Goal: Task Accomplishment & Management: Manage account settings

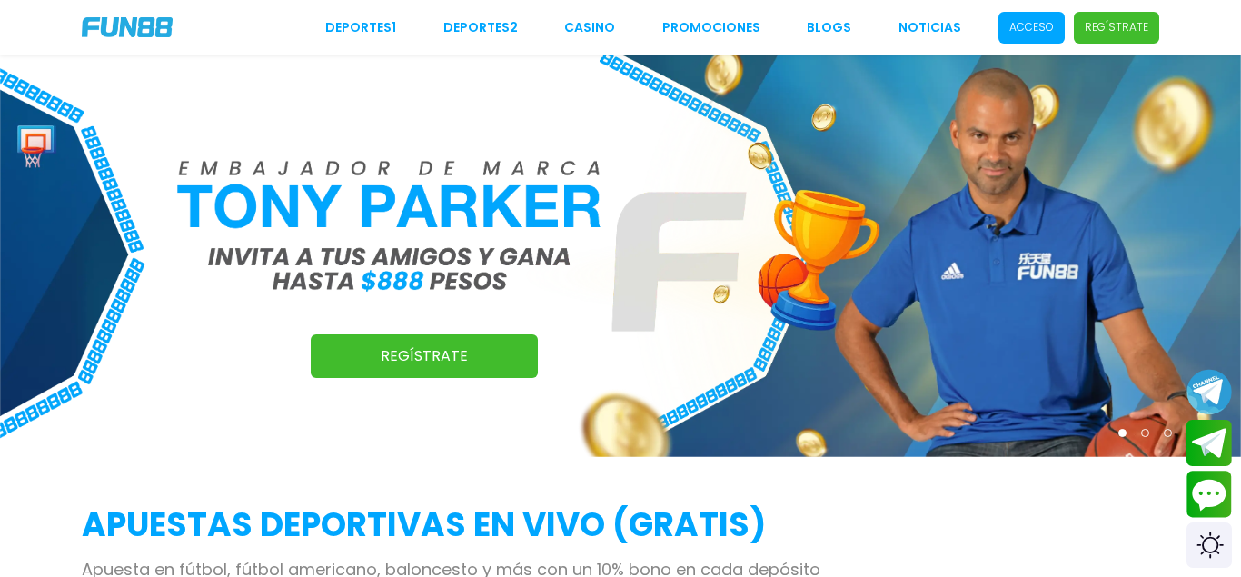
click at [1038, 27] on p "Acceso" at bounding box center [1032, 27] width 45 height 16
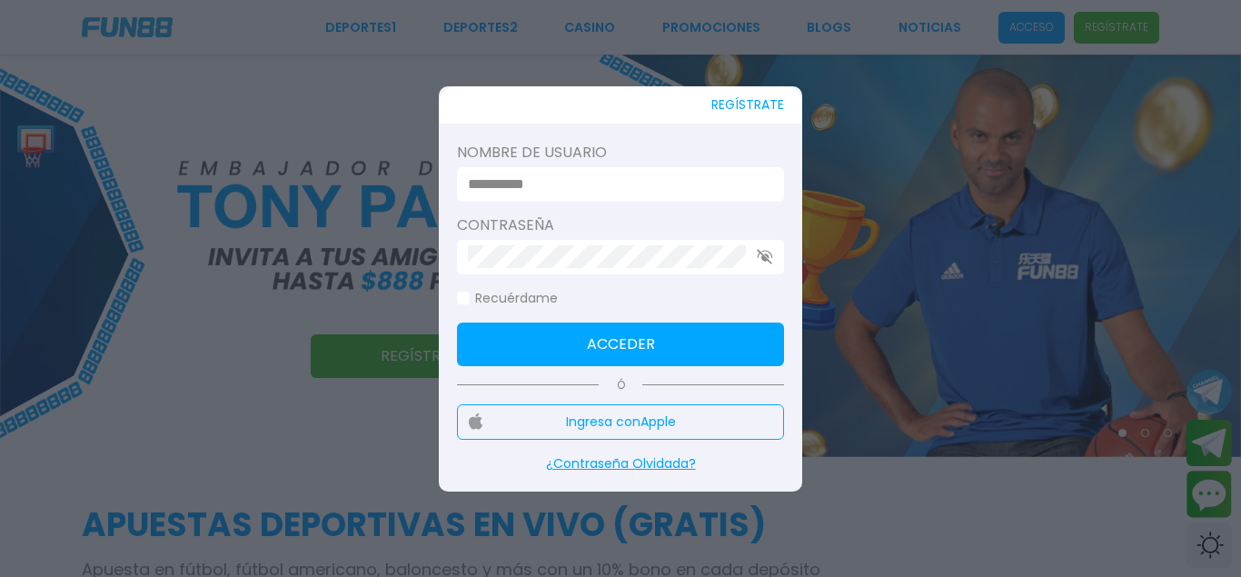
click at [607, 180] on input at bounding box center [615, 185] width 294 height 22
click at [600, 175] on input at bounding box center [615, 185] width 294 height 22
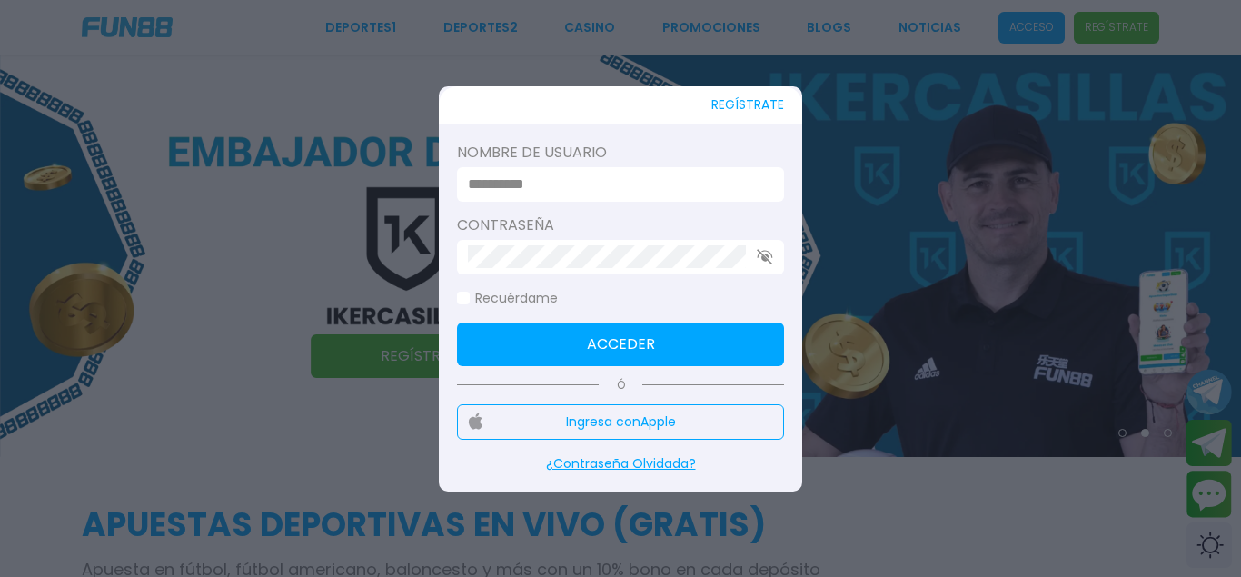
click at [364, 99] on div at bounding box center [620, 288] width 1241 height 577
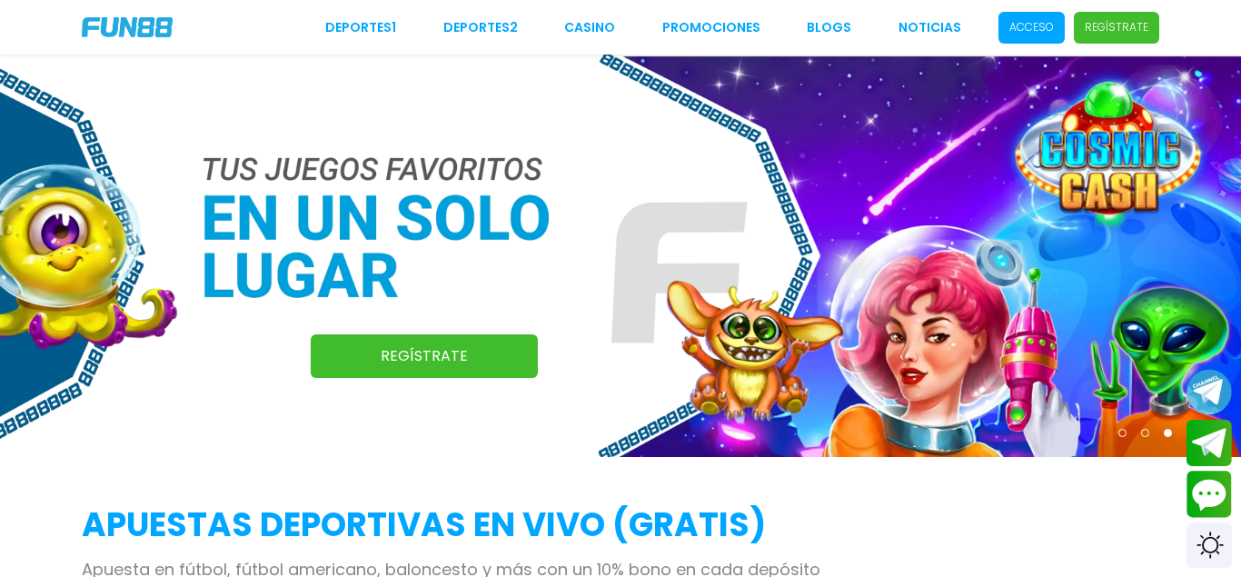
click at [1018, 33] on p "Acceso" at bounding box center [1032, 27] width 45 height 16
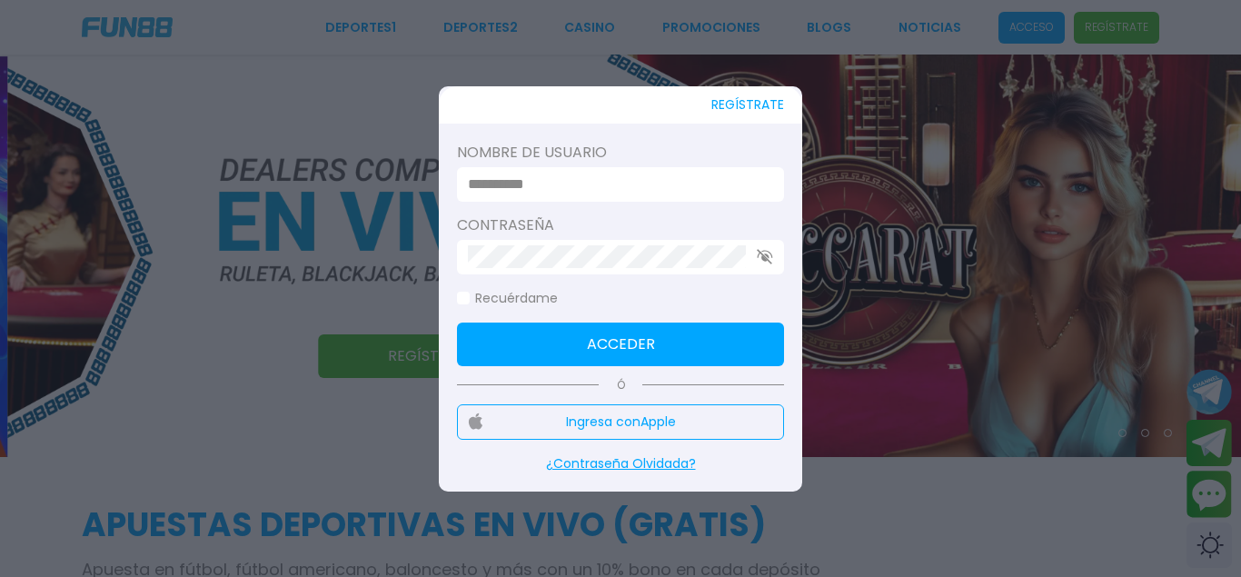
click at [611, 171] on div at bounding box center [620, 184] width 327 height 35
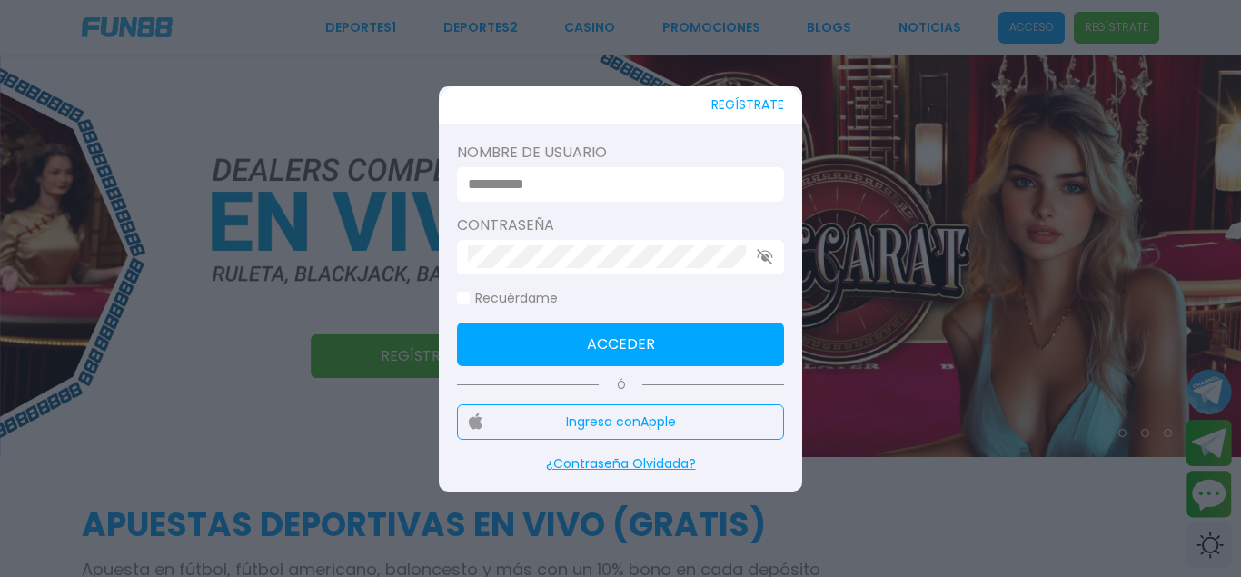
click at [613, 194] on input at bounding box center [615, 185] width 294 height 22
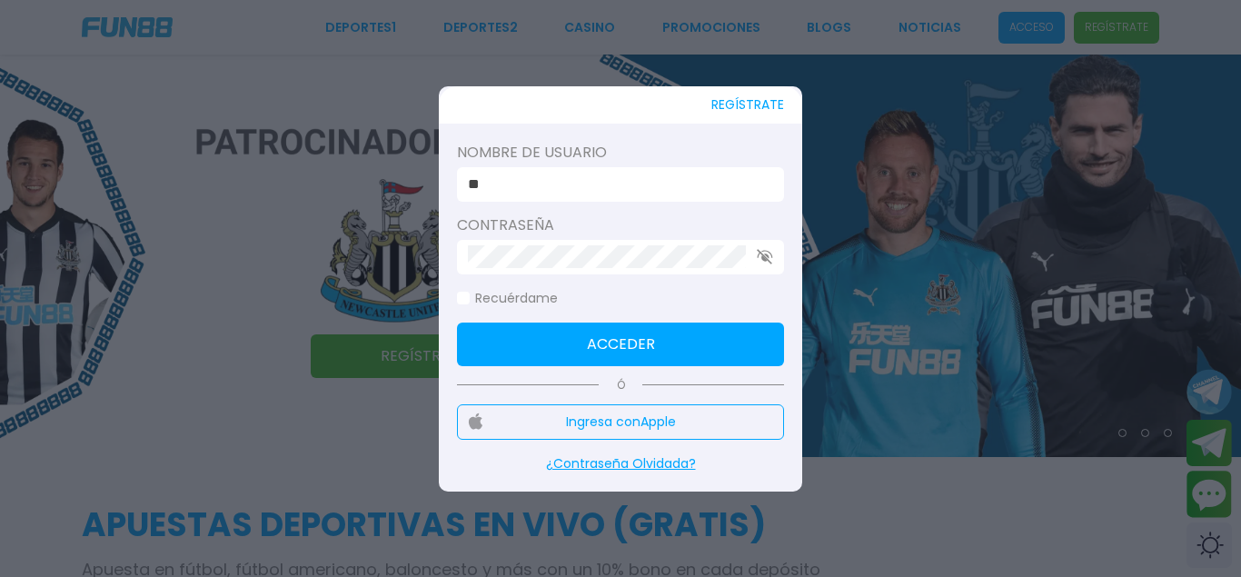
type input "*"
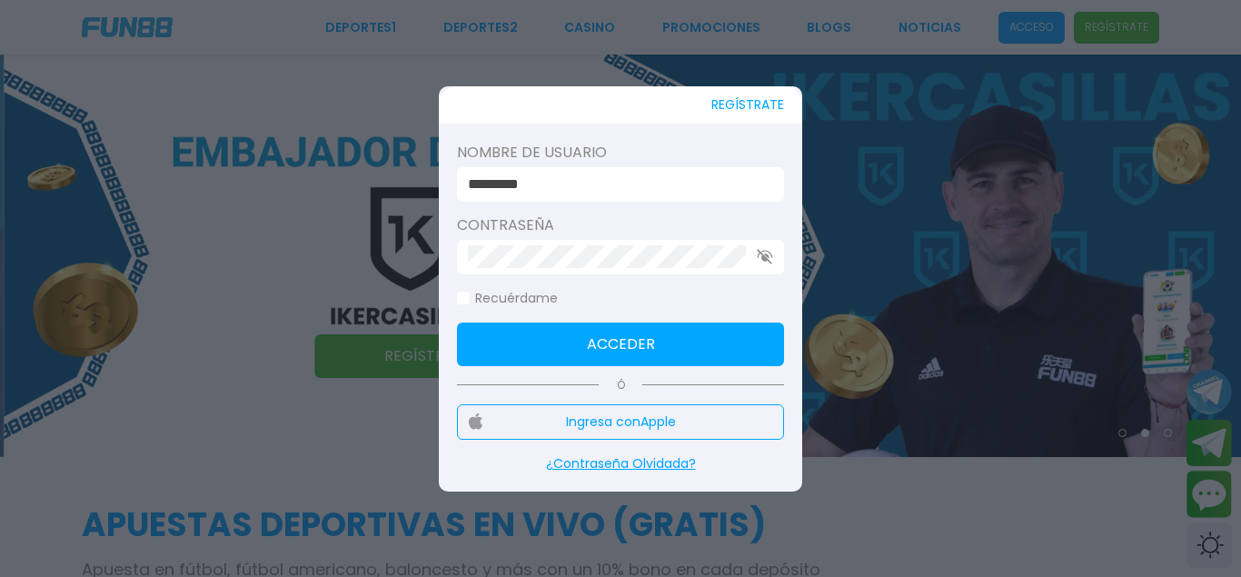
type input "*********"
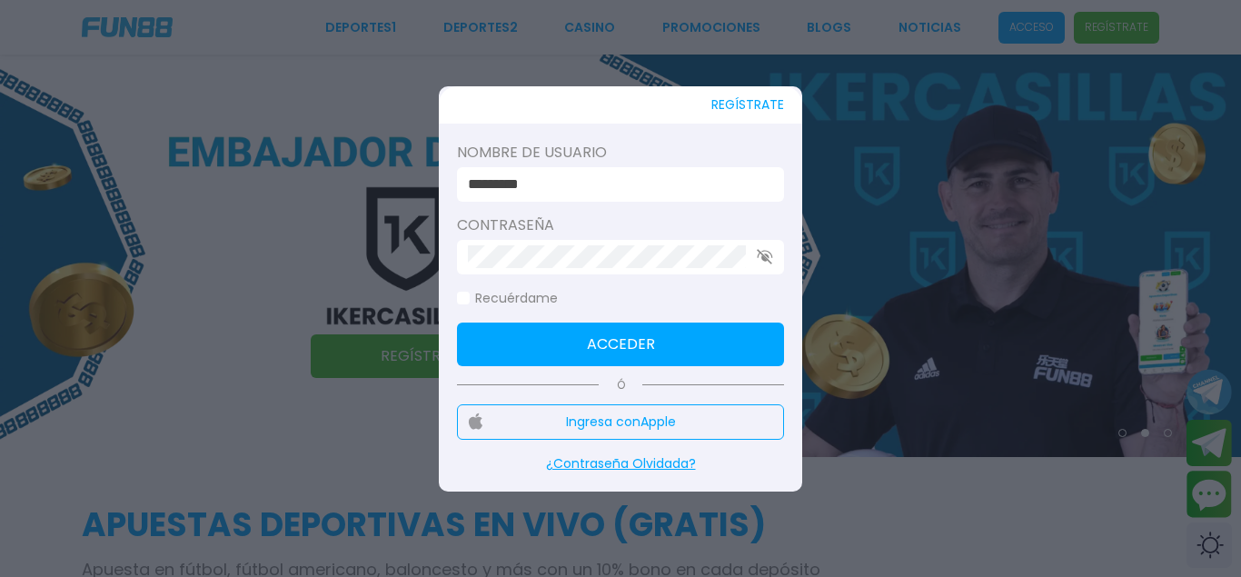
click button "Acceder" at bounding box center [620, 345] width 327 height 44
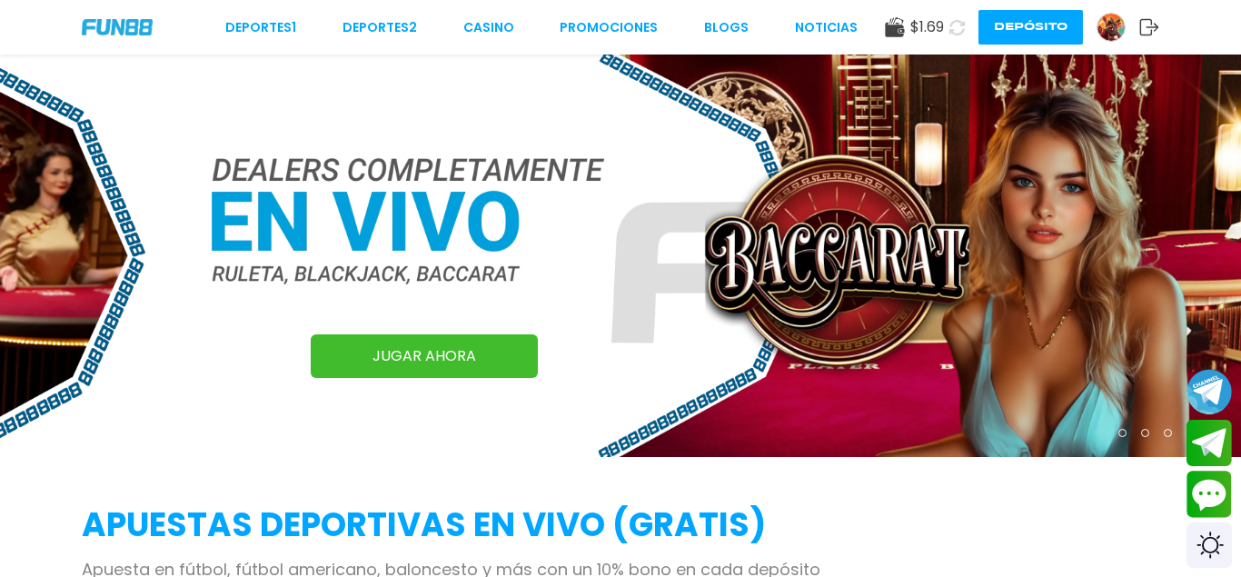
click at [1101, 26] on img at bounding box center [1111, 27] width 27 height 27
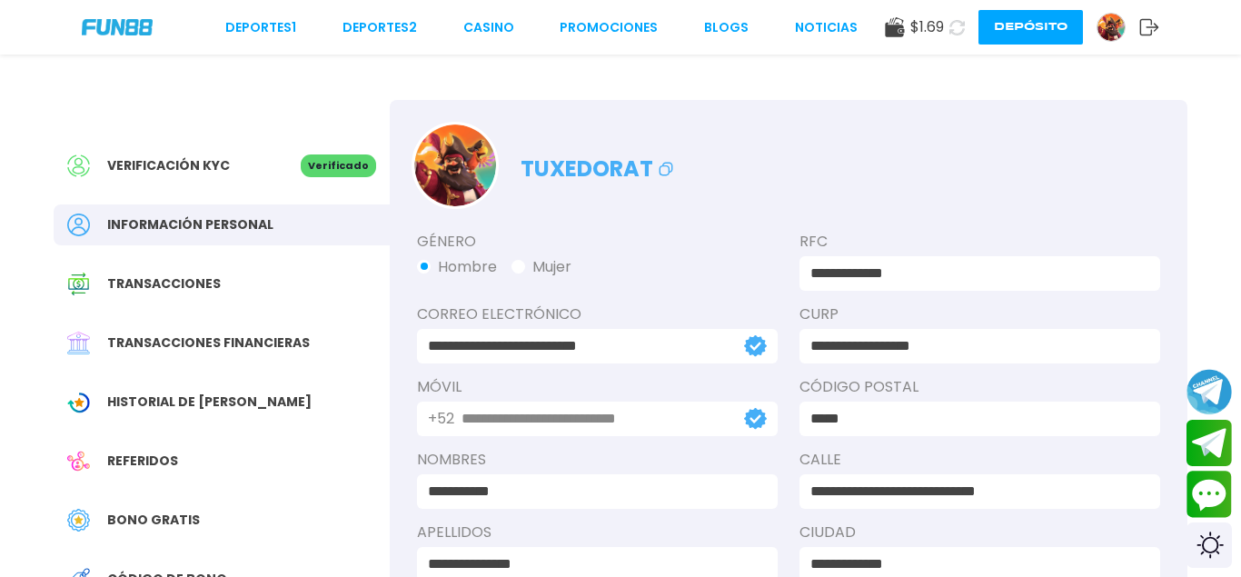
click at [1119, 27] on img at bounding box center [1111, 27] width 27 height 27
click at [1122, 35] on div at bounding box center [1111, 27] width 29 height 29
click at [1115, 35] on img at bounding box center [1111, 27] width 27 height 27
click at [1104, 25] on img at bounding box center [1111, 27] width 27 height 27
click at [1022, 25] on button "Depósito" at bounding box center [1031, 27] width 105 height 35
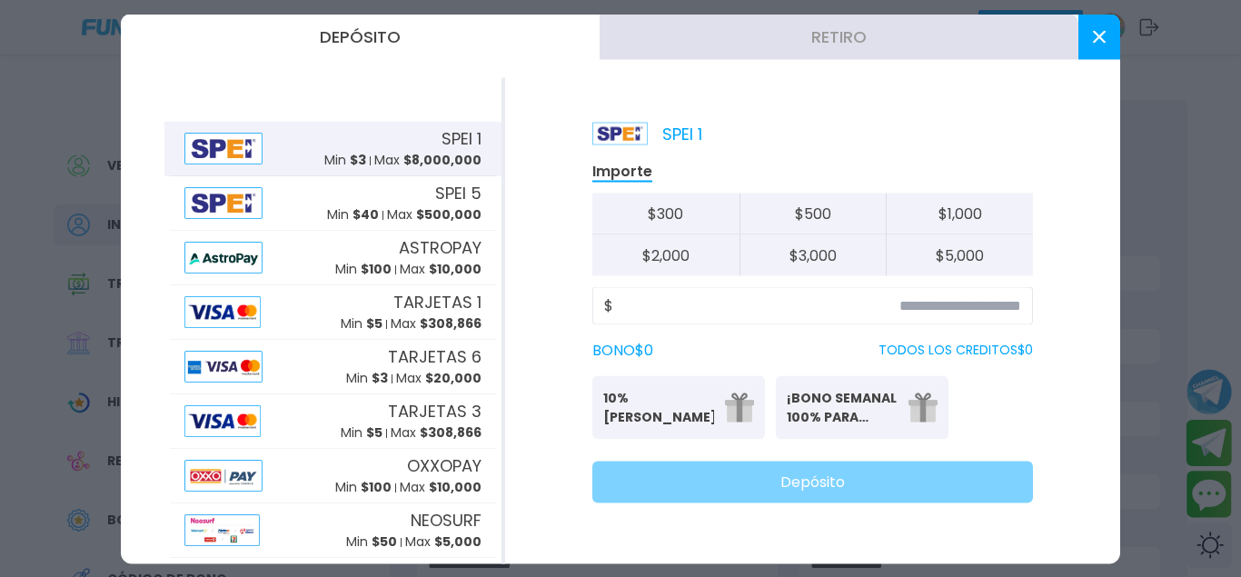
click at [859, 25] on button "Retiro" at bounding box center [839, 36] width 479 height 45
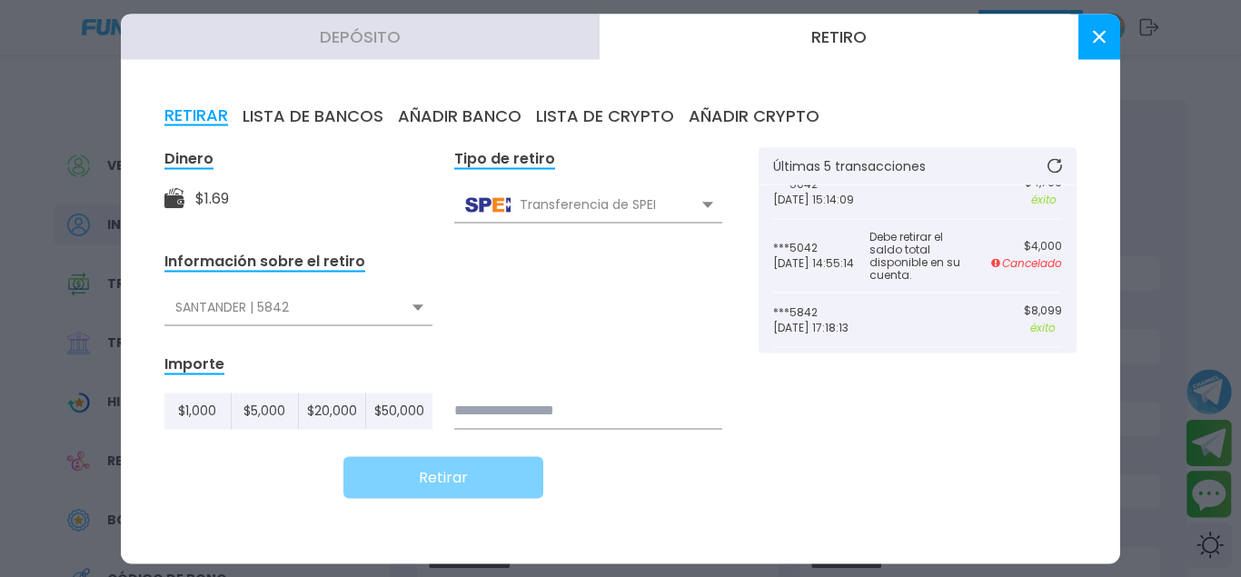
scroll to position [174, 0]
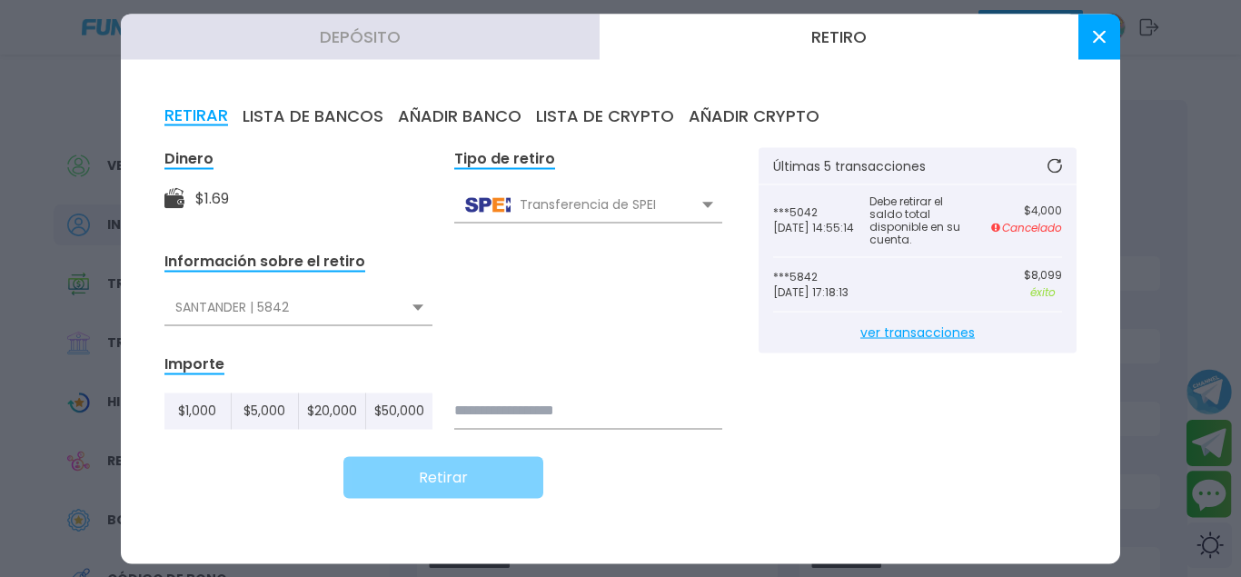
click at [937, 333] on span "ver transacciones" at bounding box center [917, 332] width 289 height 41
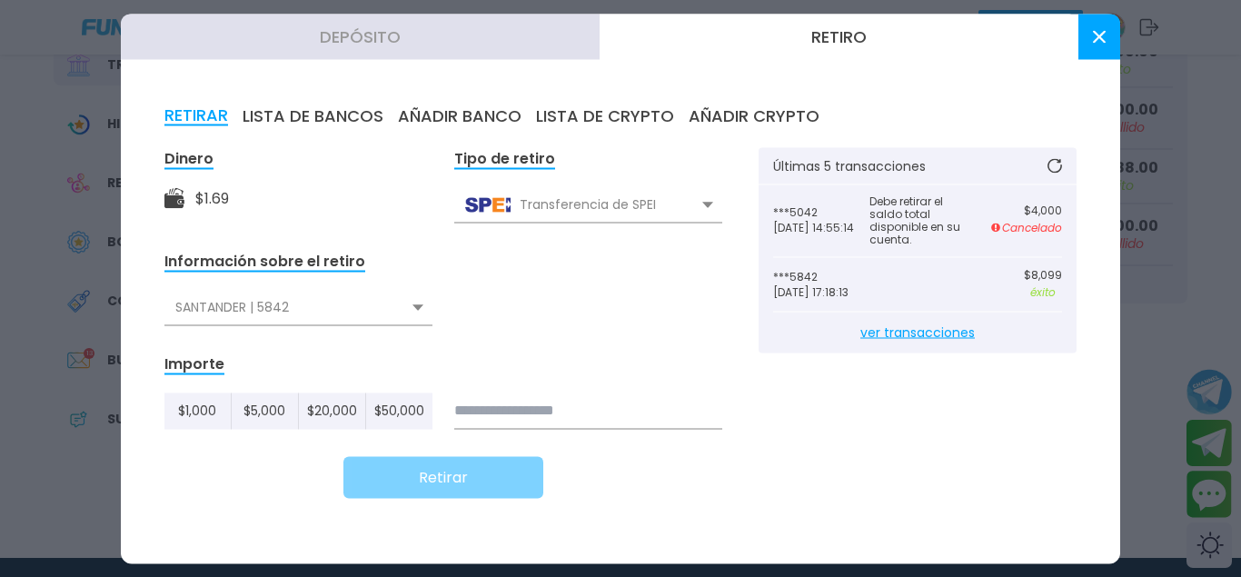
click at [917, 332] on span "ver transacciones" at bounding box center [917, 332] width 289 height 41
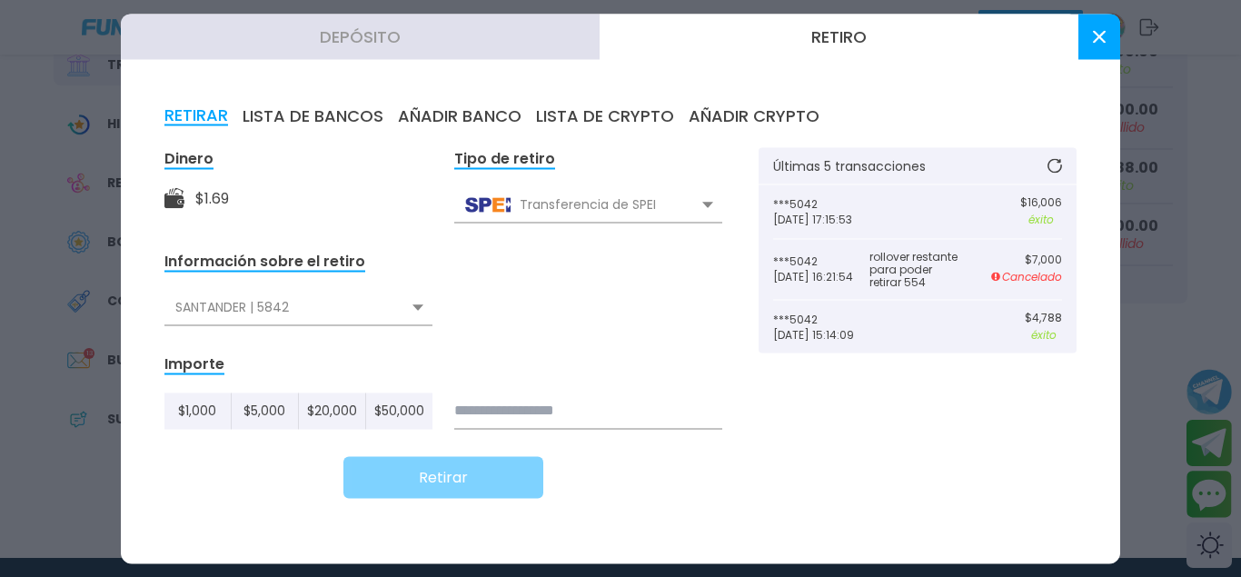
scroll to position [174, 0]
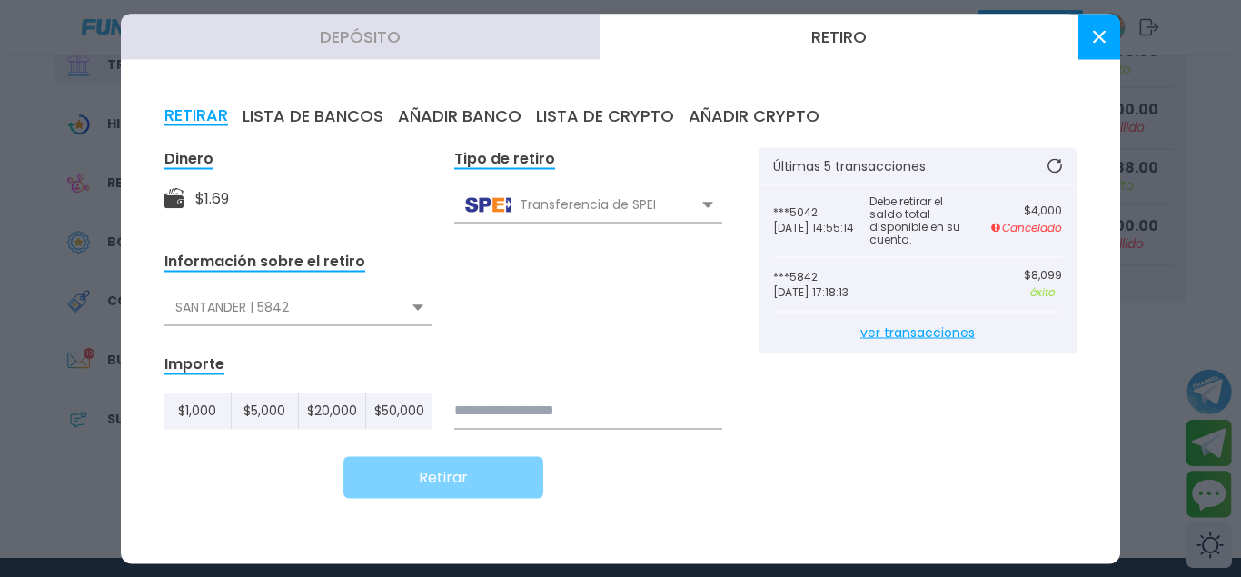
click at [908, 338] on span "ver transacciones" at bounding box center [917, 332] width 289 height 41
click at [1089, 36] on button at bounding box center [1100, 36] width 42 height 45
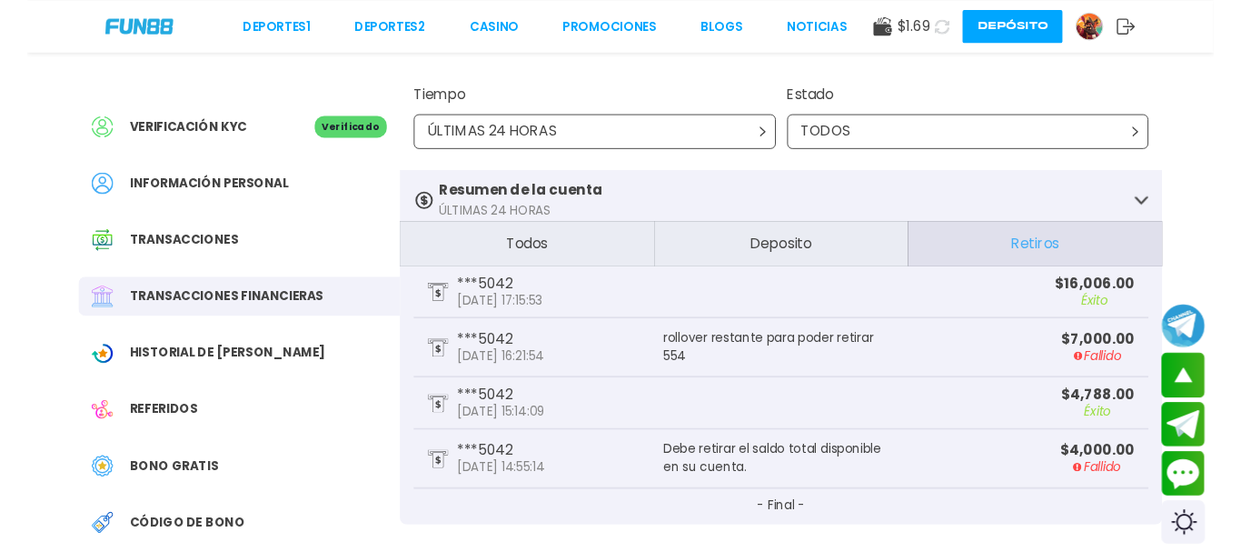
scroll to position [0, 0]
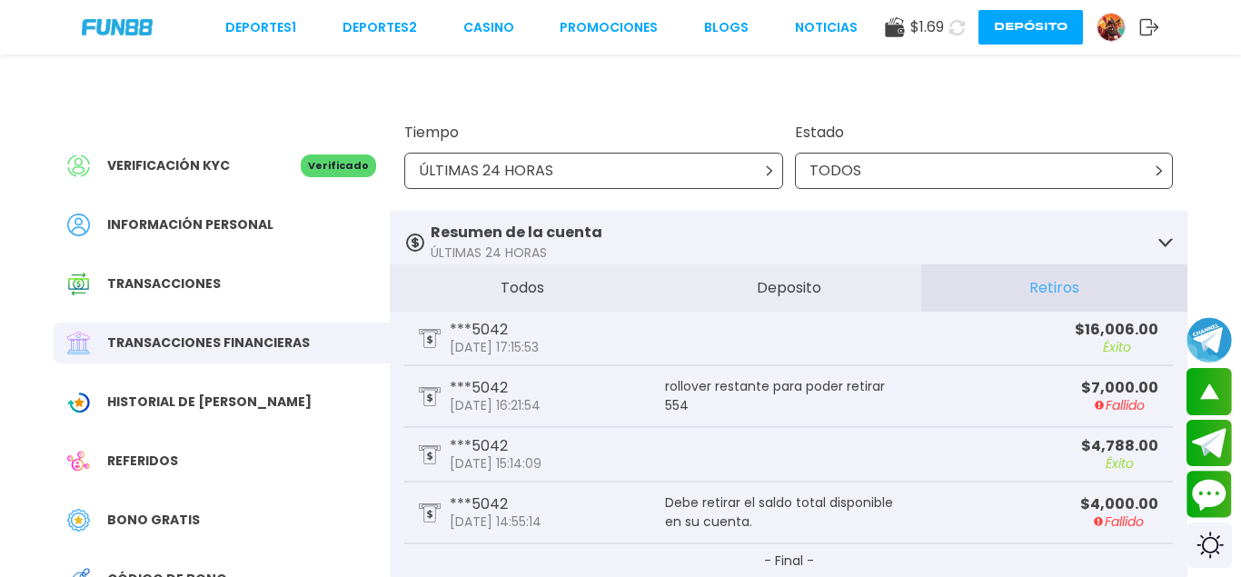
click at [114, 39] on div "Deportes 1 Deportes 2 CASINO Promociones BLOGS NOTICIAS $ 1.69 Depósito" at bounding box center [620, 27] width 1241 height 55
click at [113, 33] on img at bounding box center [117, 26] width 71 height 15
